Goal: Task Accomplishment & Management: Use online tool/utility

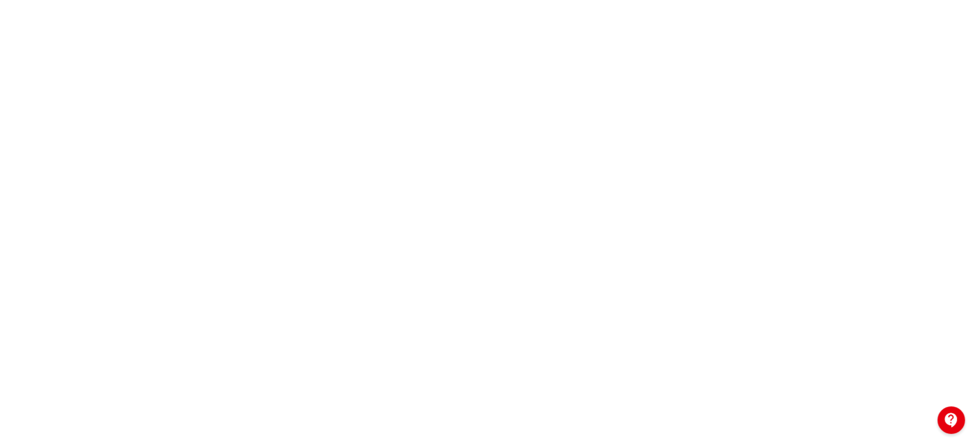
scroll to position [193, 0]
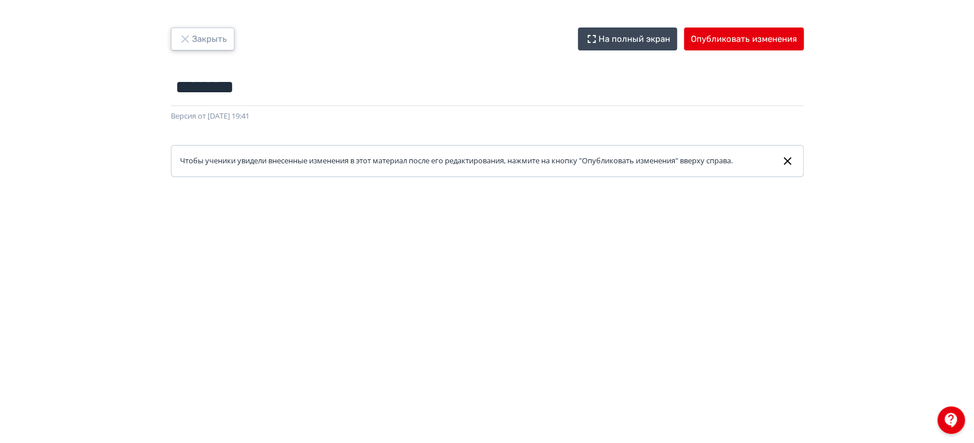
click at [207, 46] on button "Закрыть" at bounding box center [203, 39] width 64 height 23
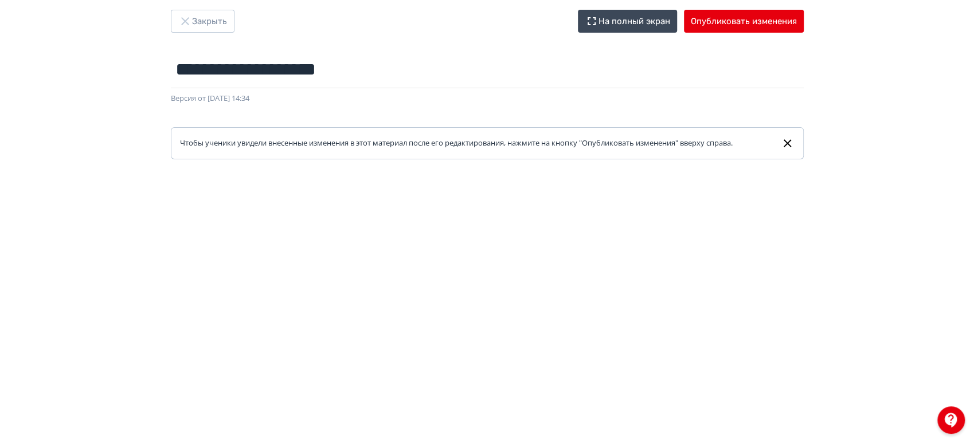
scroll to position [17, 0]
click at [790, 24] on button "Опубликовать изменения" at bounding box center [744, 21] width 120 height 23
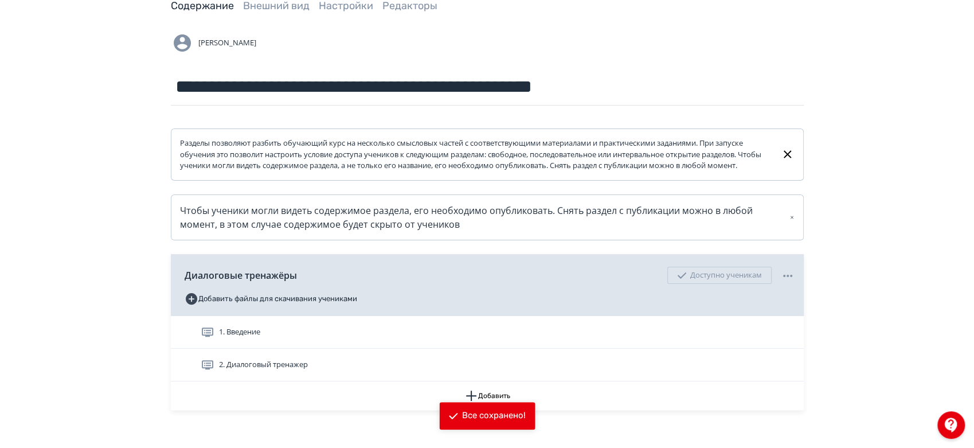
scroll to position [139, 0]
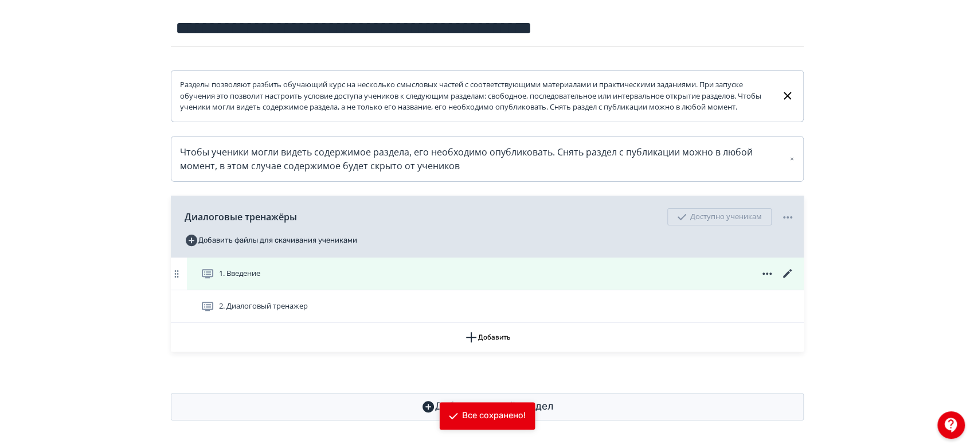
click at [453, 268] on div "1. Введение" at bounding box center [498, 274] width 594 height 14
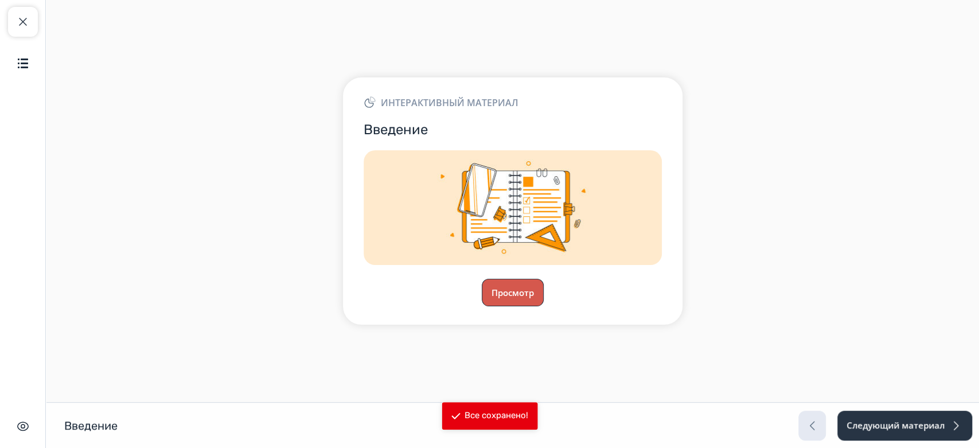
click at [519, 280] on button "Просмотр" at bounding box center [513, 293] width 62 height 28
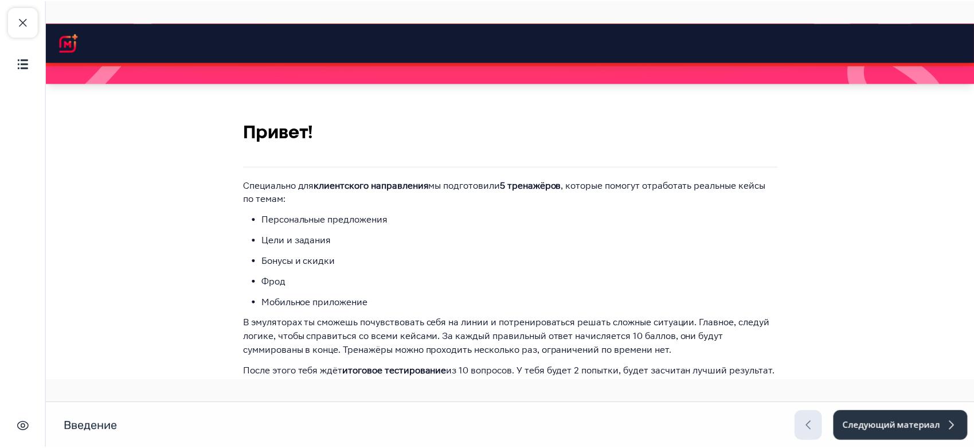
scroll to position [317, 0]
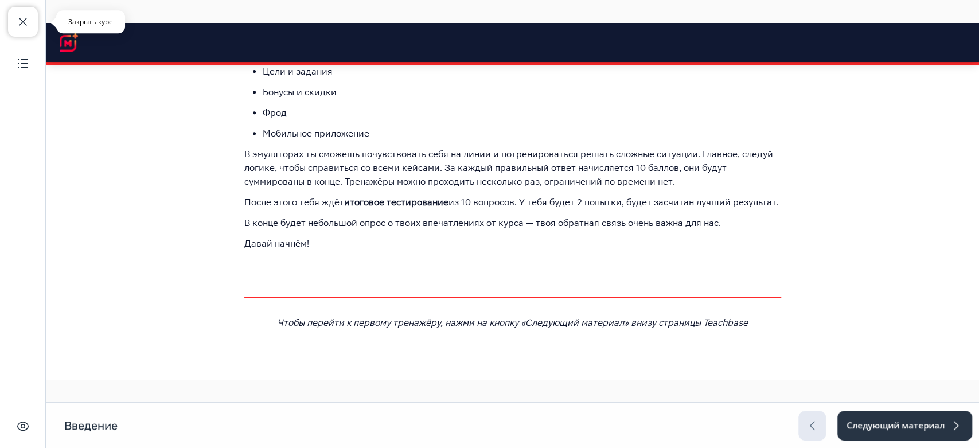
click at [23, 30] on button "Закрыть курс" at bounding box center [23, 22] width 30 height 30
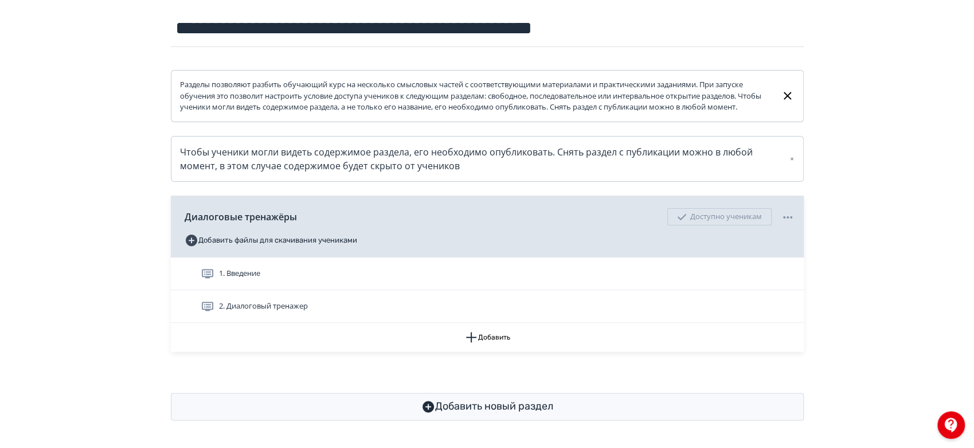
scroll to position [139, 0]
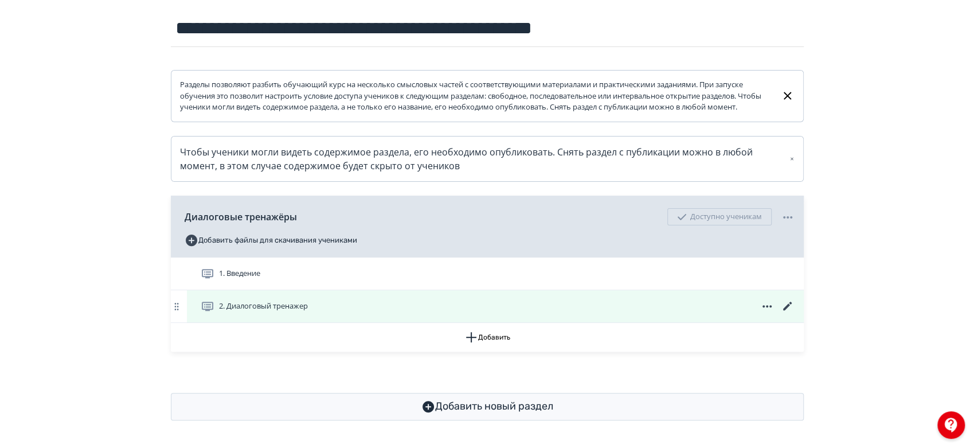
click at [600, 298] on div "2. Диалоговый тренажер" at bounding box center [495, 306] width 617 height 32
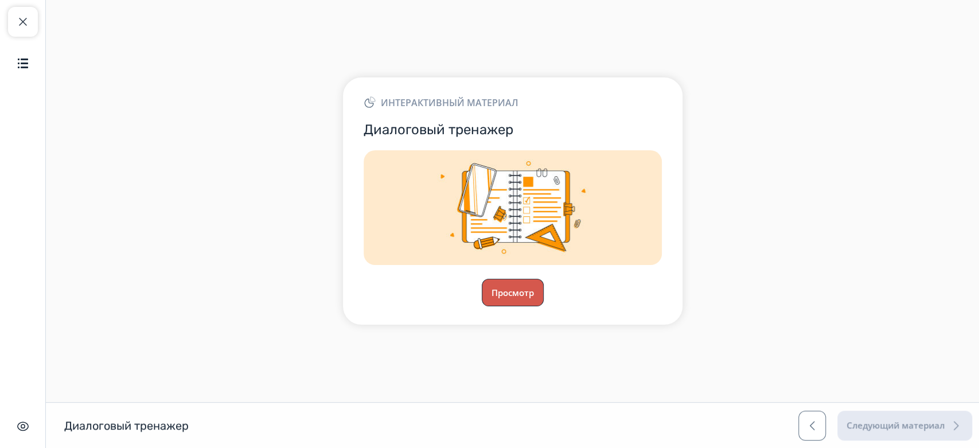
click at [519, 305] on button "Просмотр" at bounding box center [513, 293] width 62 height 28
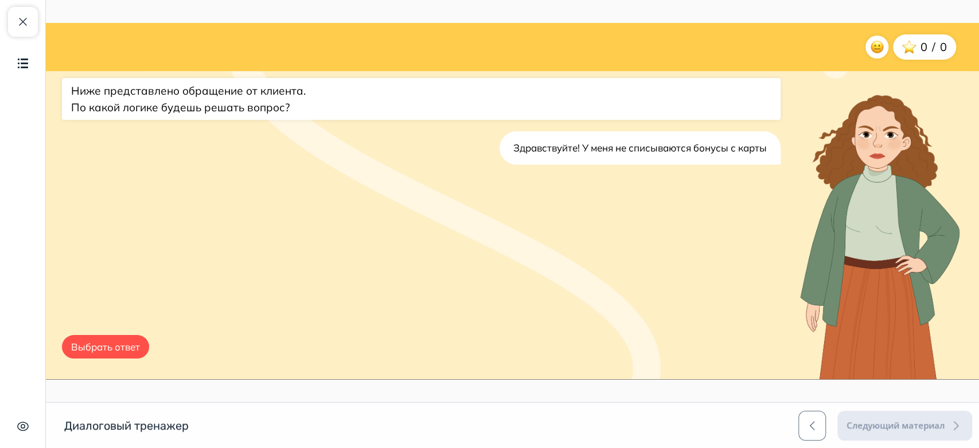
click at [110, 351] on button "Выбрать ответ" at bounding box center [105, 347] width 87 height 24
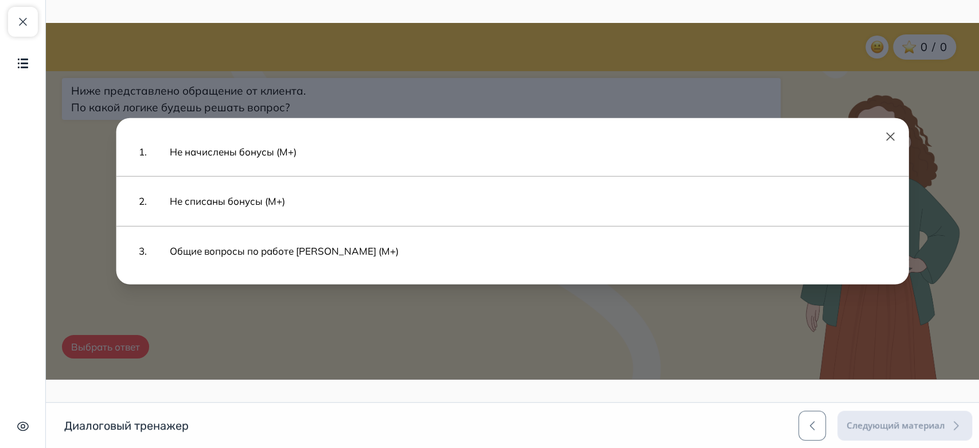
click at [110, 351] on div "1. Не начислены бонусы (М+) 2. Не списаны бонусы (М+) 3. Общие вопросы по работ…" at bounding box center [512, 201] width 933 height 356
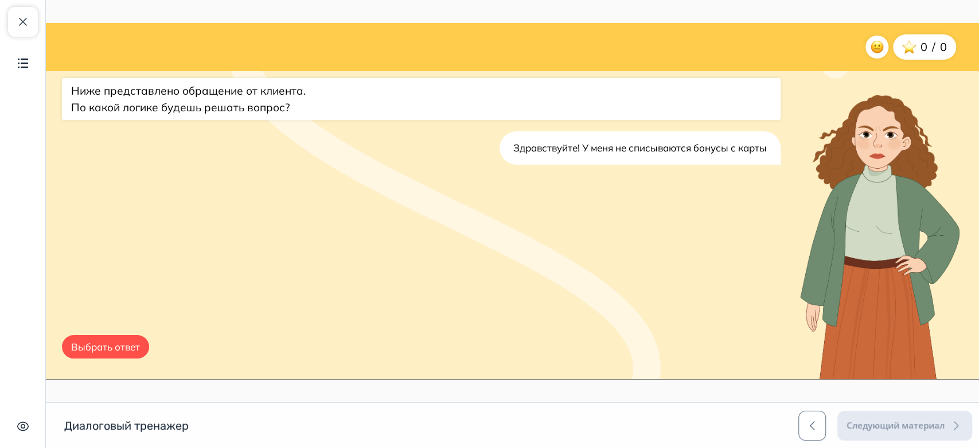
click at [131, 348] on button "Выбрать ответ" at bounding box center [105, 347] width 87 height 24
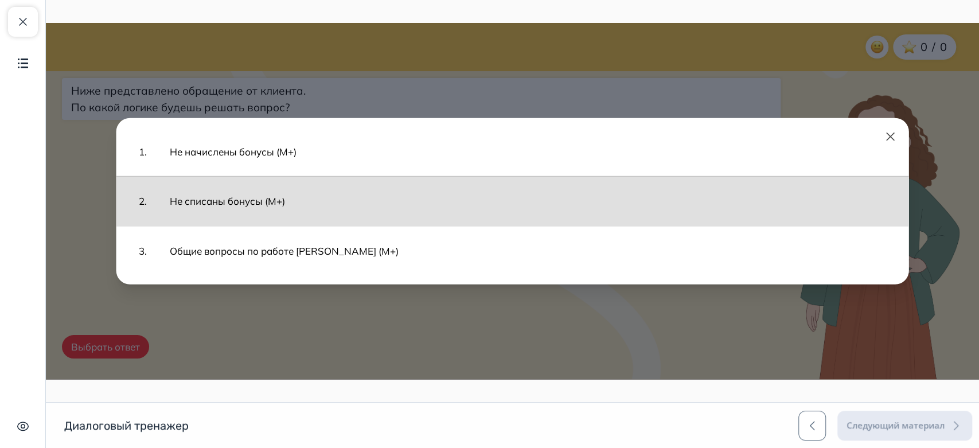
click at [294, 200] on button "Не списаны бонусы (М+)" at bounding box center [527, 201] width 739 height 38
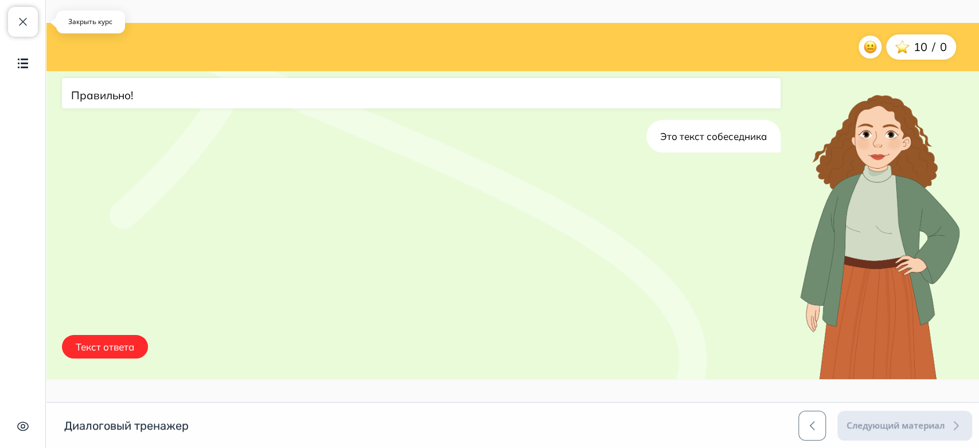
click at [22, 17] on span "button" at bounding box center [23, 22] width 14 height 14
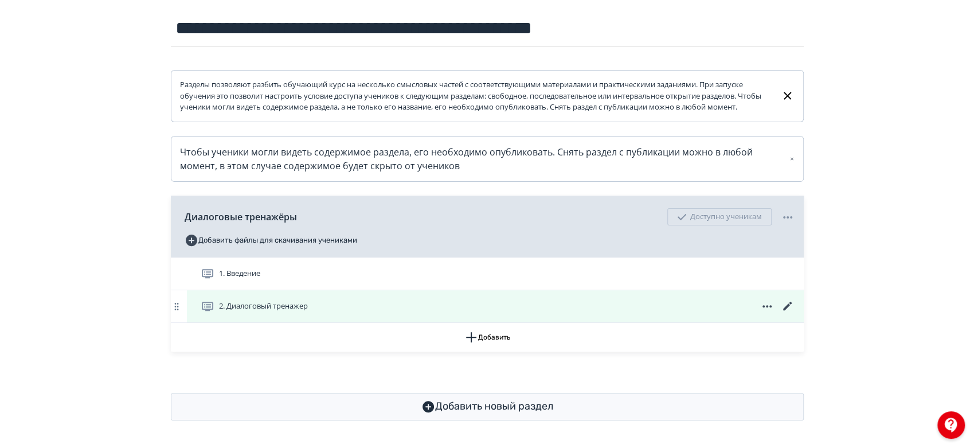
click at [790, 310] on icon at bounding box center [788, 306] width 14 height 14
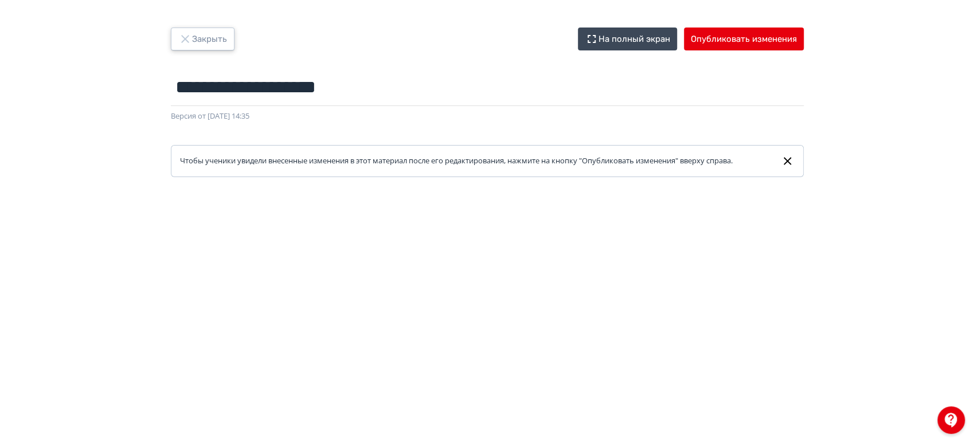
click at [214, 50] on button "Закрыть" at bounding box center [203, 39] width 64 height 23
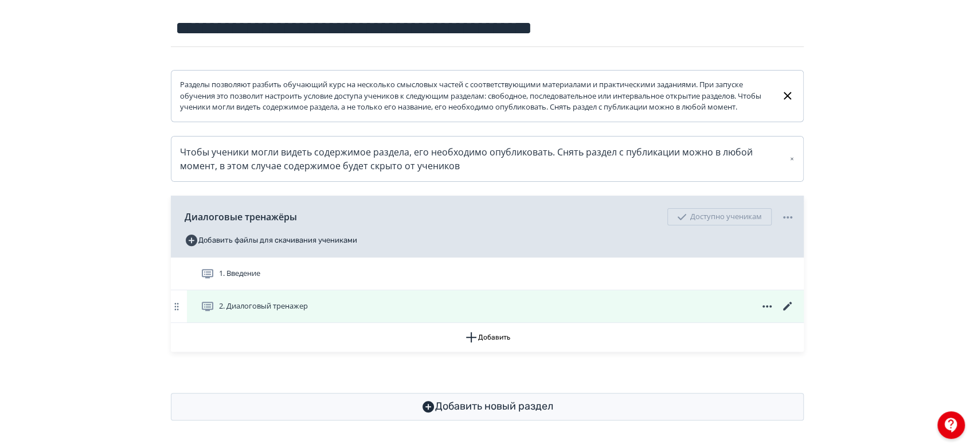
scroll to position [139, 0]
click at [408, 298] on div "2. Диалоговый тренажер" at bounding box center [495, 306] width 617 height 32
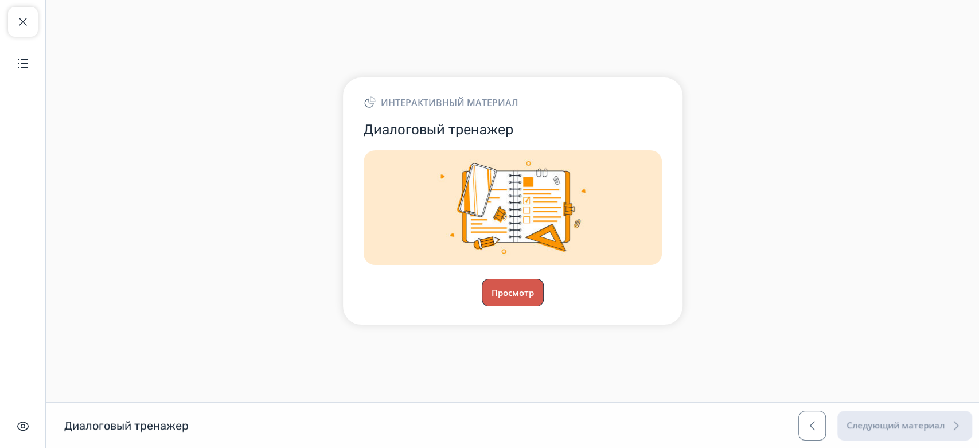
click at [517, 288] on button "Просмотр" at bounding box center [513, 293] width 62 height 28
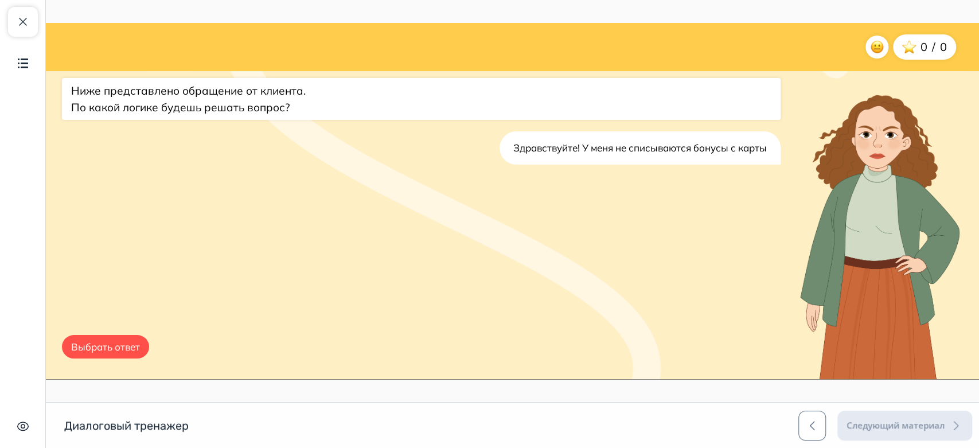
click at [103, 352] on button "Выбрать ответ" at bounding box center [105, 347] width 87 height 24
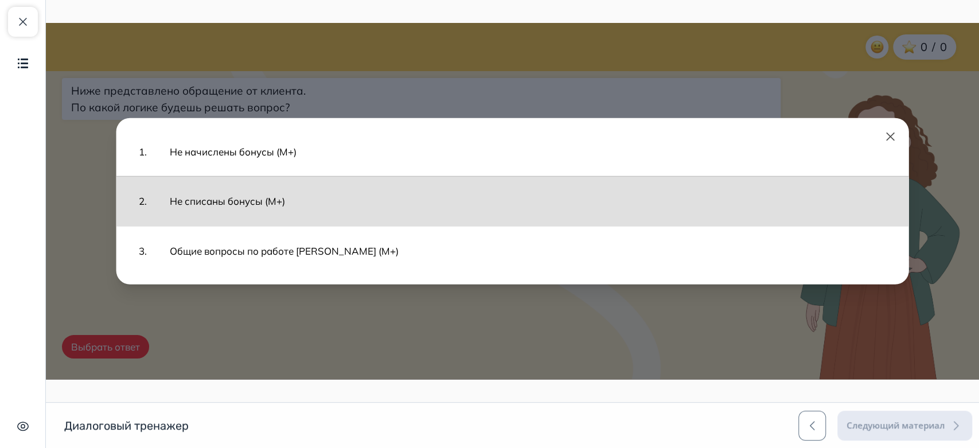
click at [231, 214] on button "Не списаны бонусы (М+)" at bounding box center [527, 201] width 739 height 38
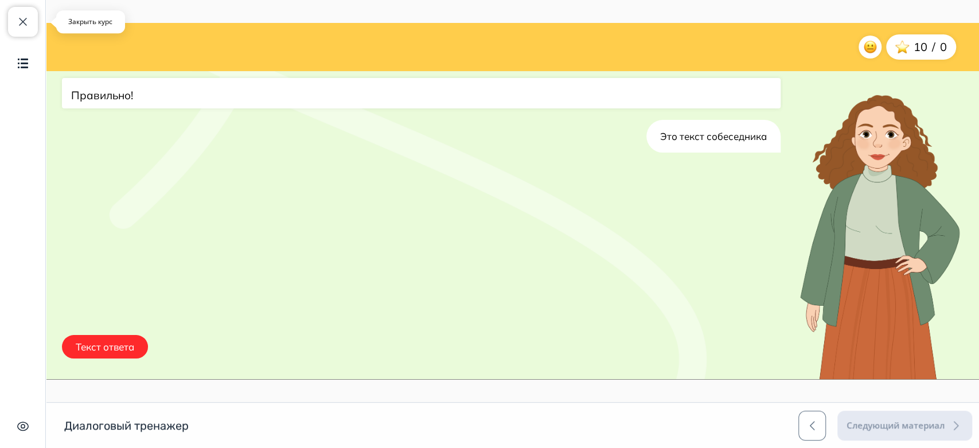
click at [20, 15] on button "Закрыть курс" at bounding box center [23, 22] width 30 height 30
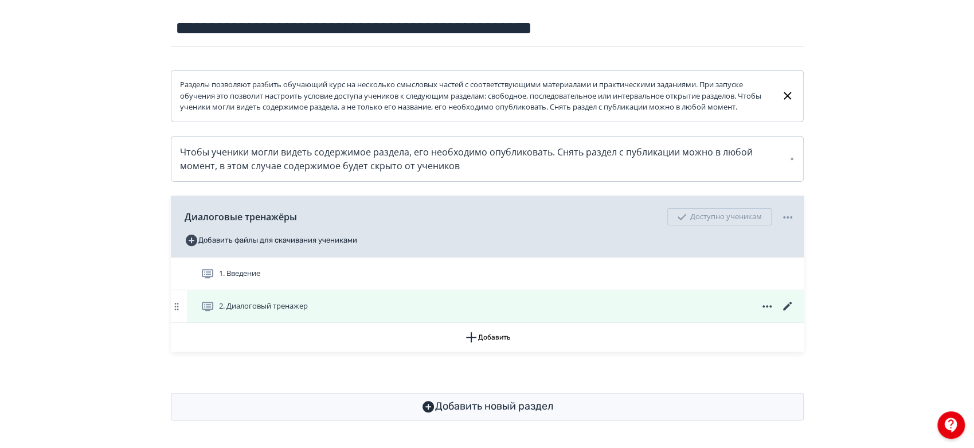
click at [790, 305] on icon at bounding box center [788, 306] width 14 height 14
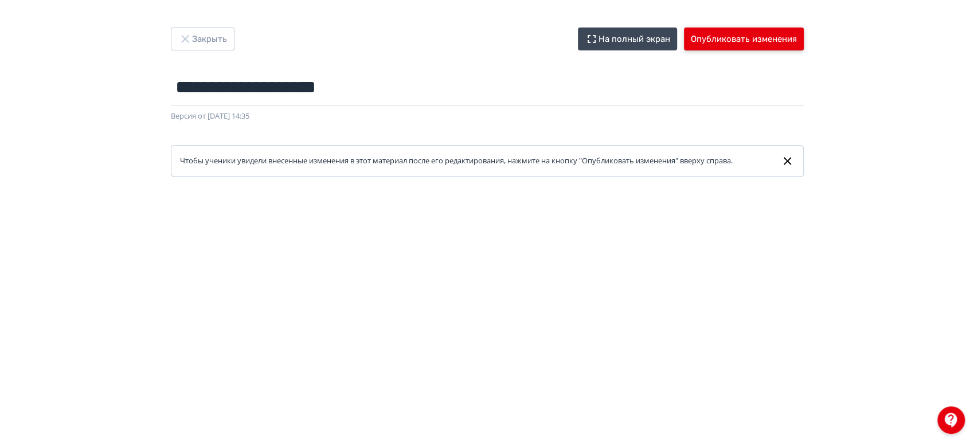
click at [752, 36] on button "Опубликовать изменения" at bounding box center [744, 39] width 120 height 23
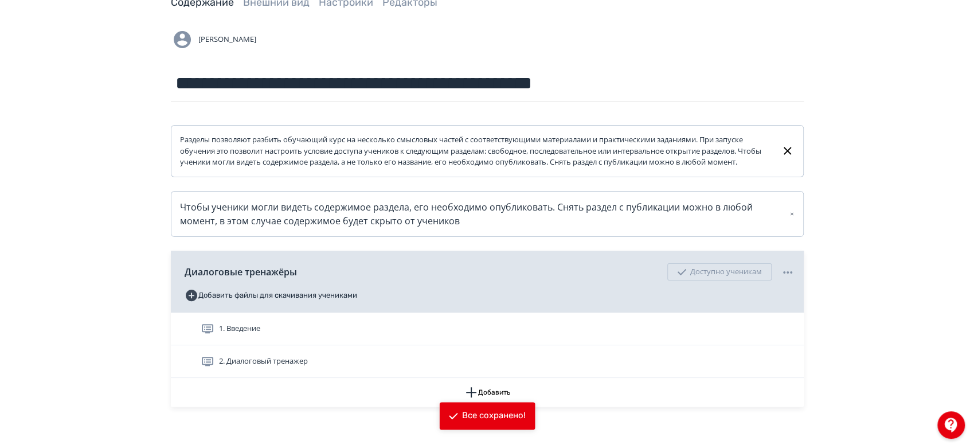
scroll to position [139, 0]
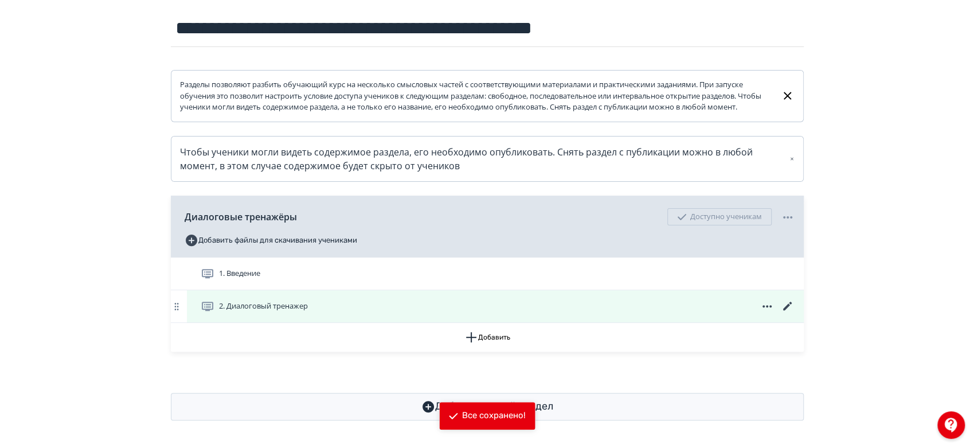
click at [356, 306] on div "2. Диалоговый тренажер" at bounding box center [498, 306] width 594 height 14
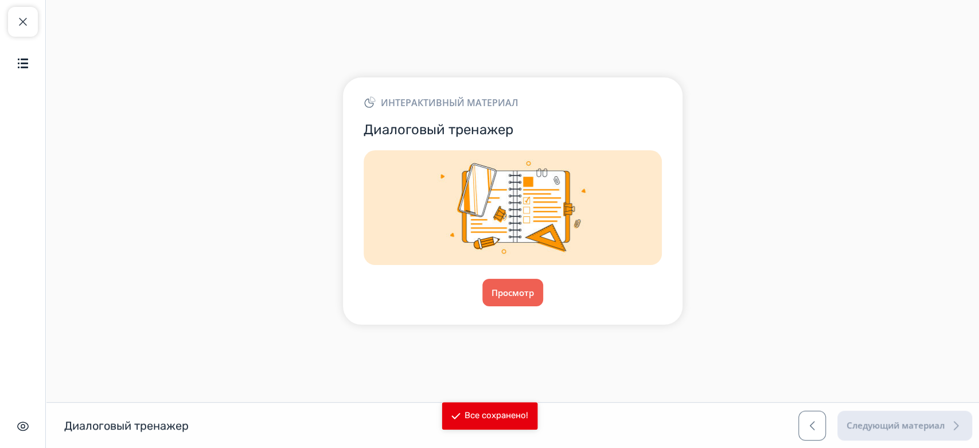
click at [498, 276] on div "Интерактивный материал Диалоговый тренажер Просмотр" at bounding box center [512, 200] width 339 height 247
click at [502, 288] on button "Просмотр" at bounding box center [513, 293] width 62 height 28
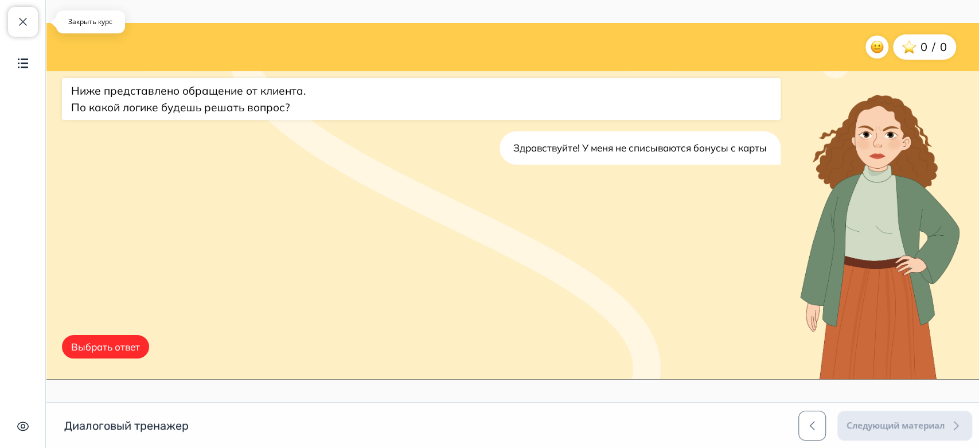
click at [36, 28] on button "Закрыть курс" at bounding box center [23, 22] width 30 height 30
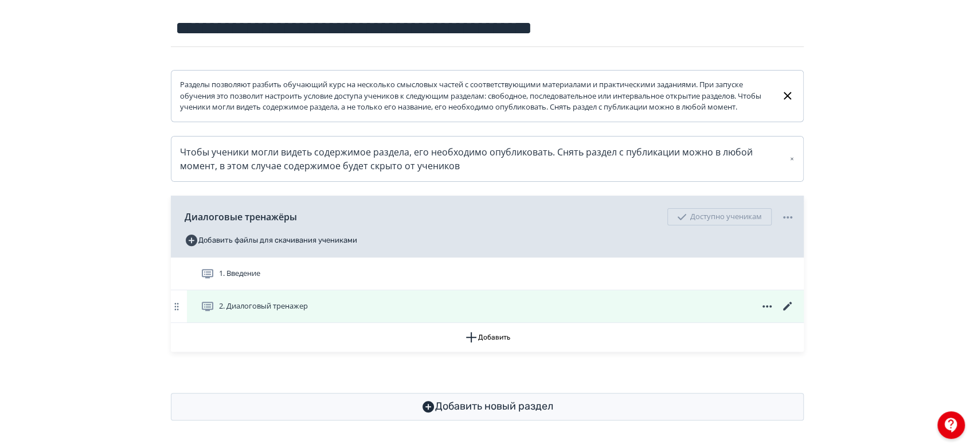
scroll to position [139, 0]
click at [791, 305] on icon at bounding box center [788, 306] width 14 height 14
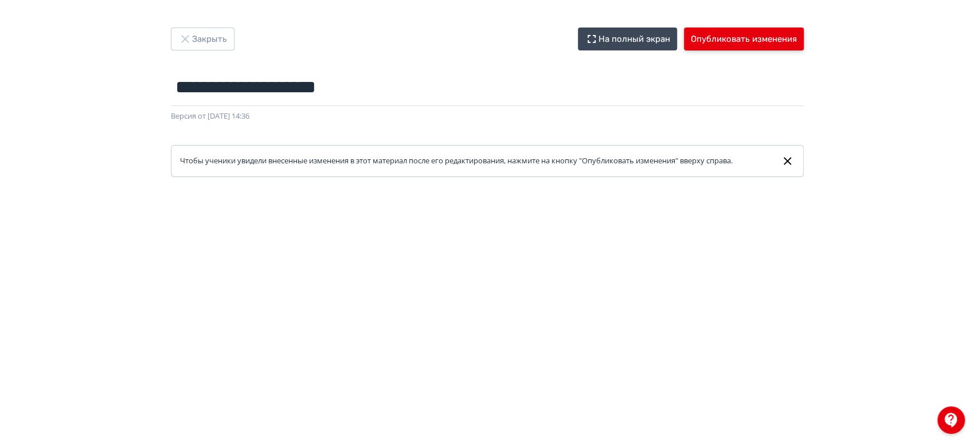
click at [717, 41] on button "Опубликовать изменения" at bounding box center [744, 39] width 120 height 23
click at [190, 39] on icon "button" at bounding box center [185, 39] width 14 height 14
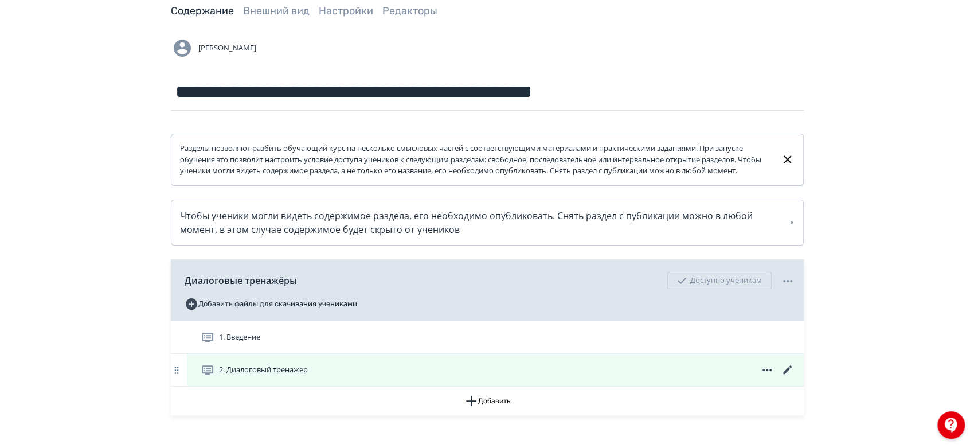
scroll to position [139, 0]
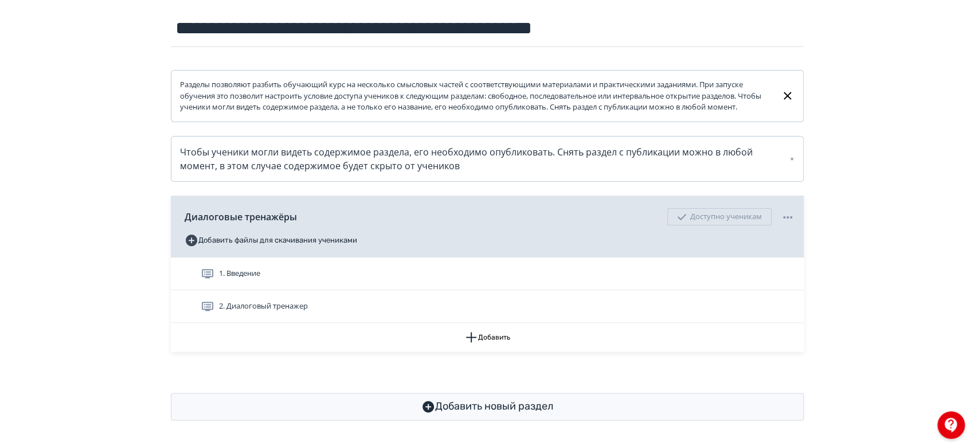
click at [361, 299] on div "2. Диалоговый тренажер" at bounding box center [498, 306] width 594 height 14
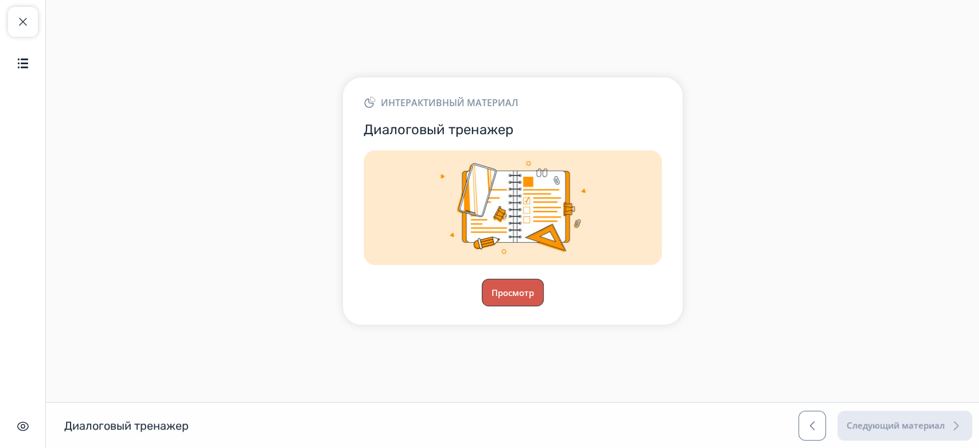
click at [512, 291] on button "Просмотр" at bounding box center [513, 293] width 62 height 28
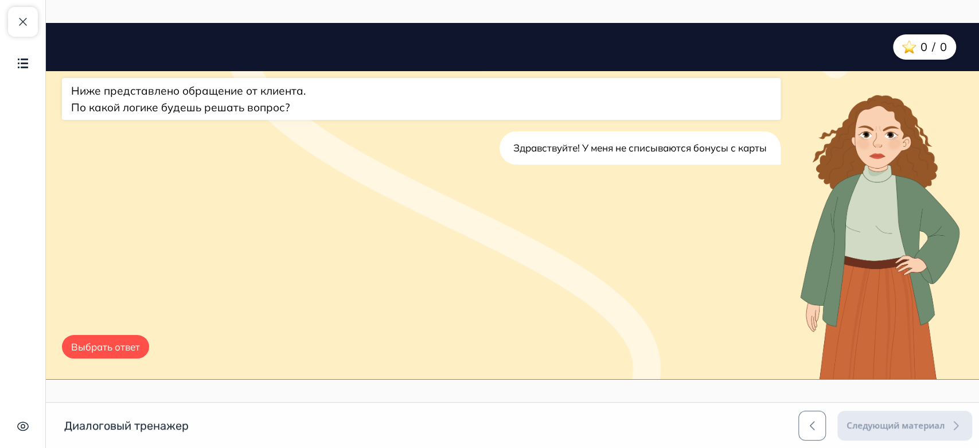
click at [98, 354] on button "Выбрать ответ" at bounding box center [105, 347] width 87 height 24
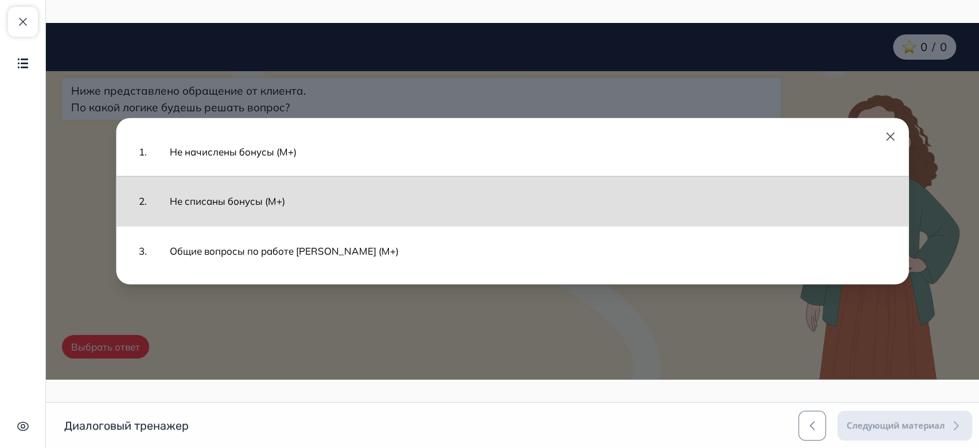
click at [298, 188] on button "Не списаны бонусы (М+)" at bounding box center [527, 201] width 739 height 38
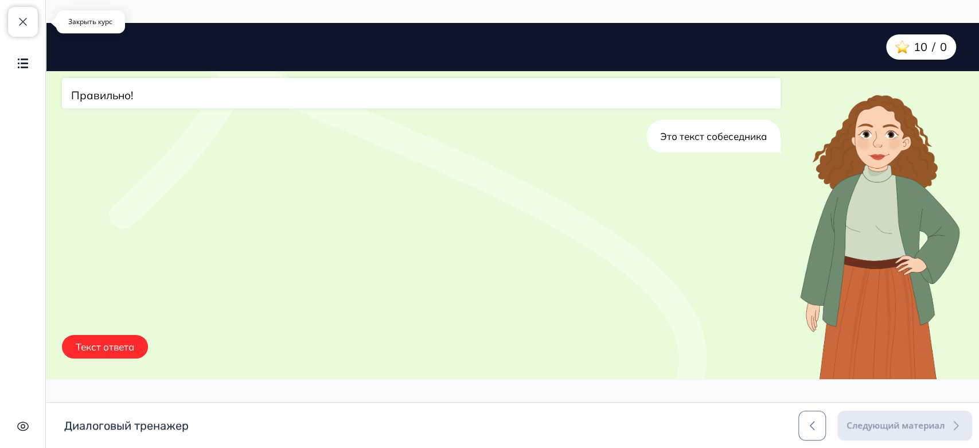
click at [24, 22] on span "button" at bounding box center [23, 22] width 14 height 14
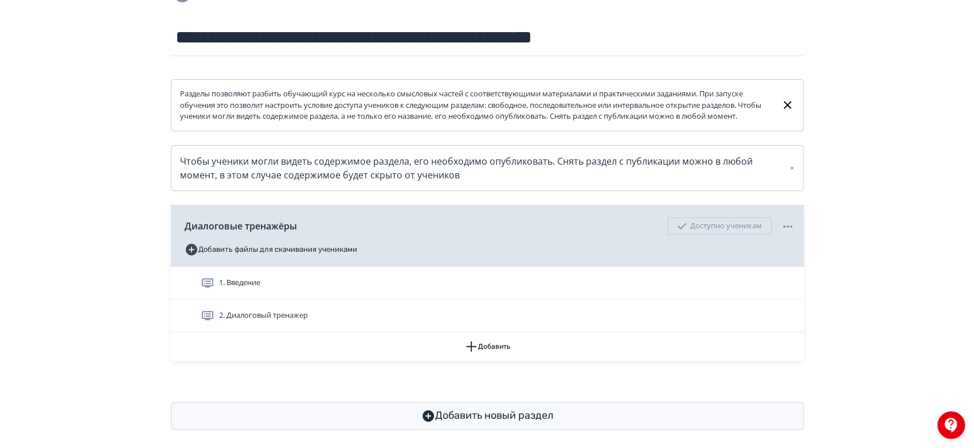
scroll to position [139, 0]
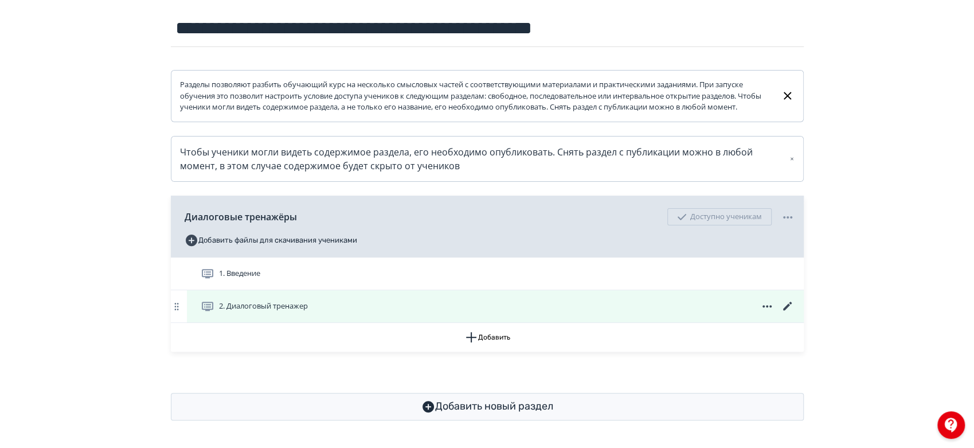
click at [786, 309] on icon at bounding box center [788, 306] width 14 height 14
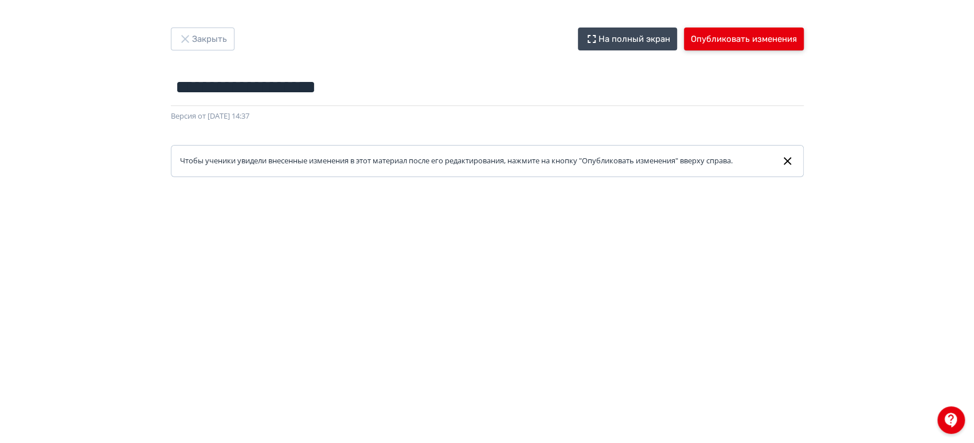
click at [715, 34] on button "Опубликовать изменения" at bounding box center [744, 39] width 120 height 23
click at [222, 46] on button "Закрыть" at bounding box center [203, 39] width 64 height 23
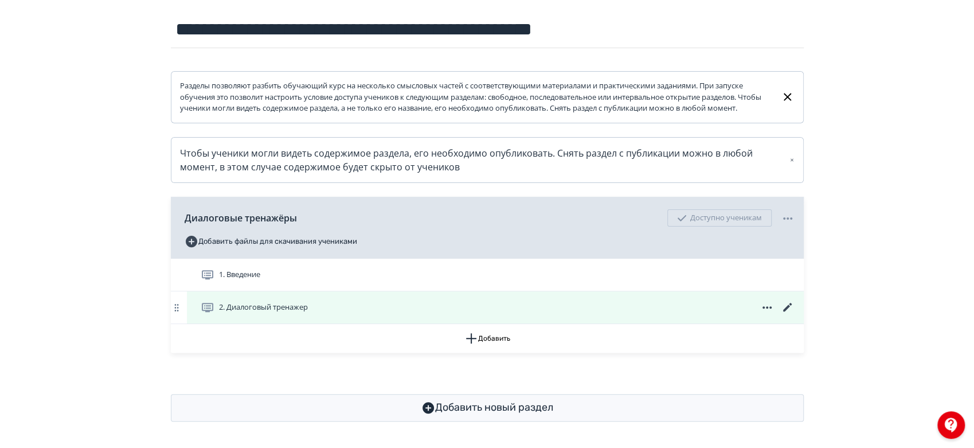
click at [787, 314] on icon at bounding box center [788, 307] width 14 height 14
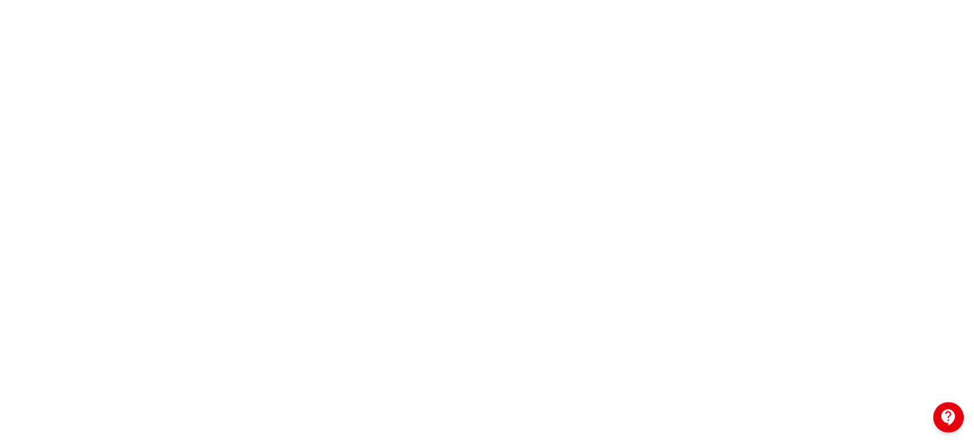
scroll to position [272, 0]
